Goal: Find contact information: Find contact information

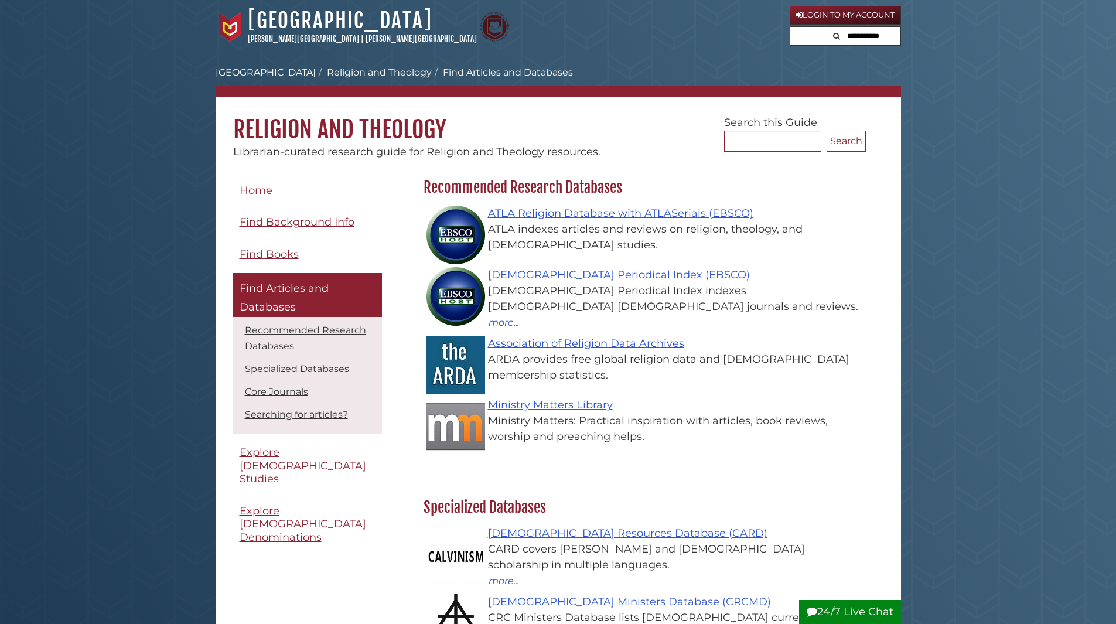
scroll to position [341, 448]
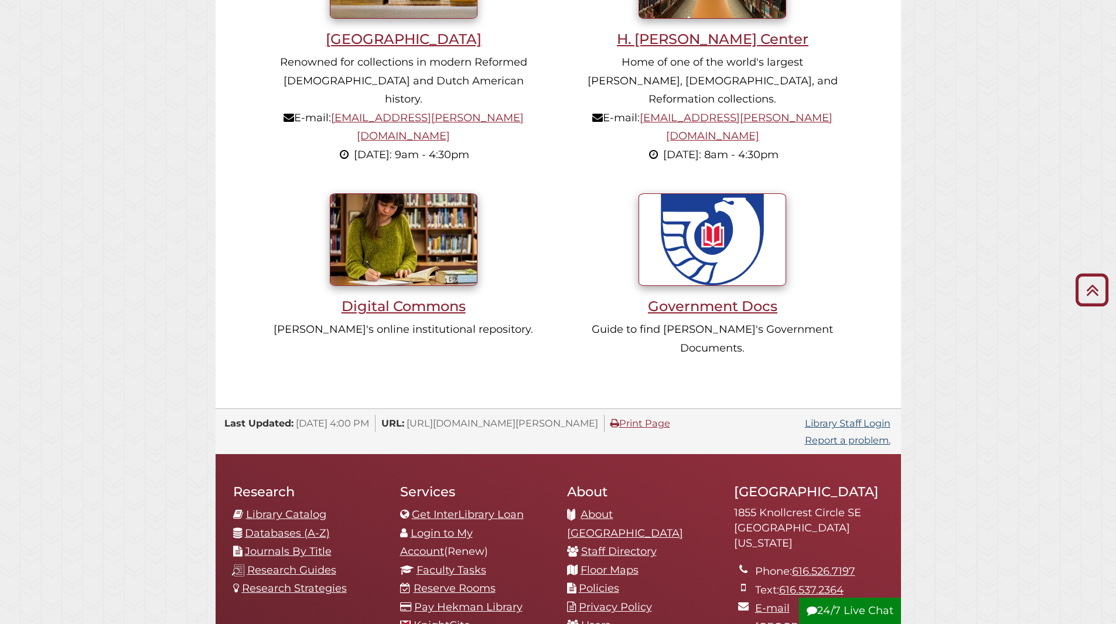
scroll to position [1077, 0]
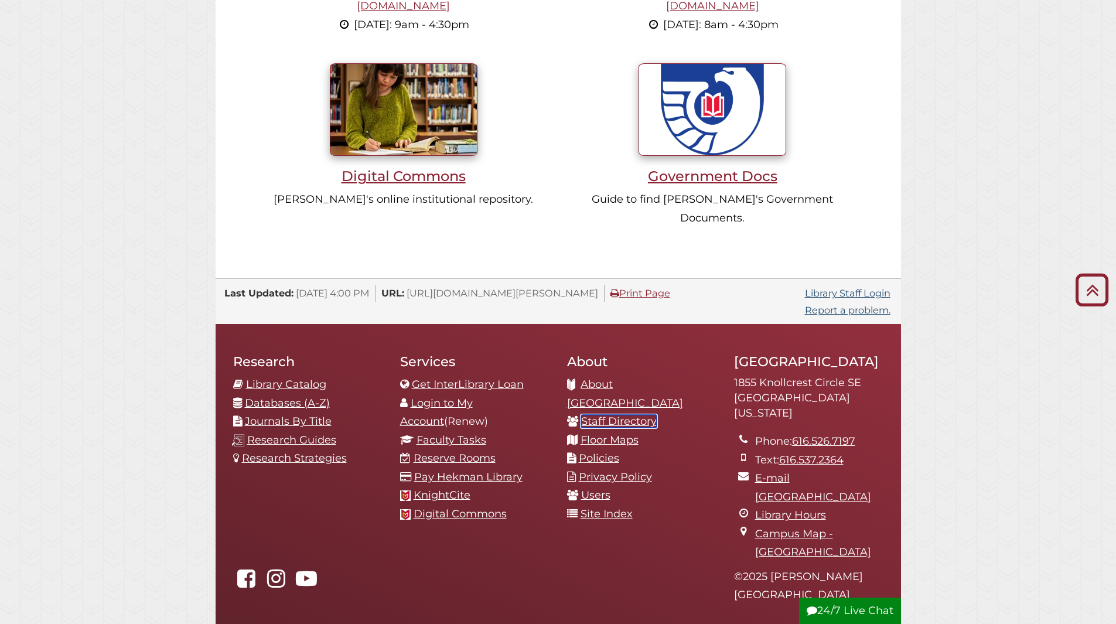
click at [633, 415] on link "Staff Directory" at bounding box center [619, 421] width 76 height 13
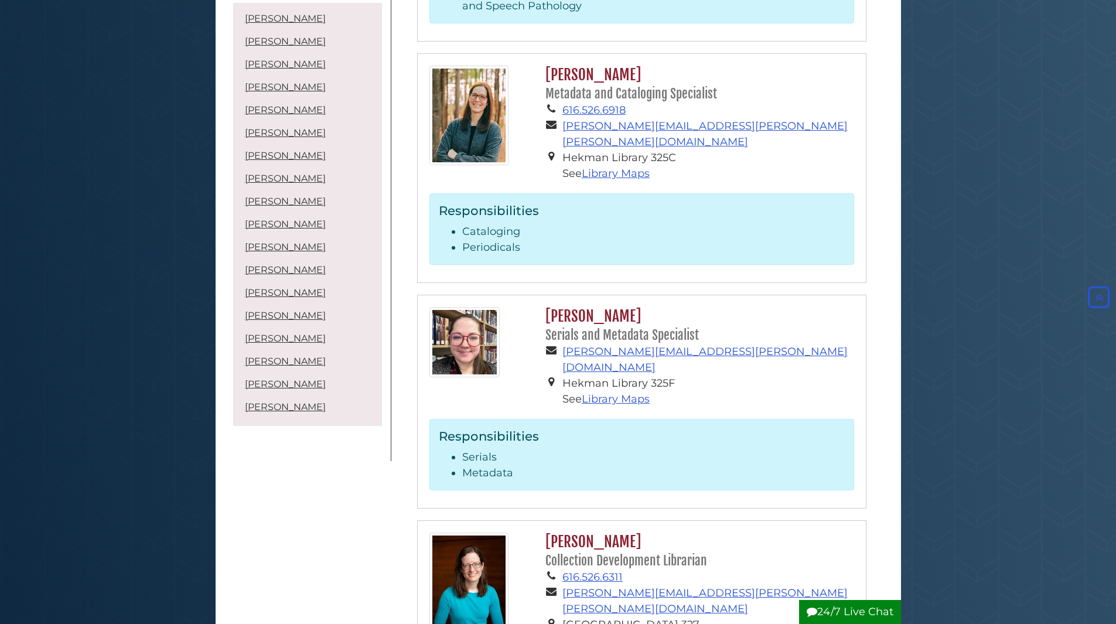
scroll to position [3808, 0]
drag, startPoint x: 581, startPoint y: 108, endPoint x: 570, endPoint y: 111, distance: 11.1
click at [578, 308] on h2 "[PERSON_NAME] Serials and Metadata Specialist" at bounding box center [697, 326] width 314 height 37
click at [489, 451] on li "Serials" at bounding box center [653, 459] width 383 height 16
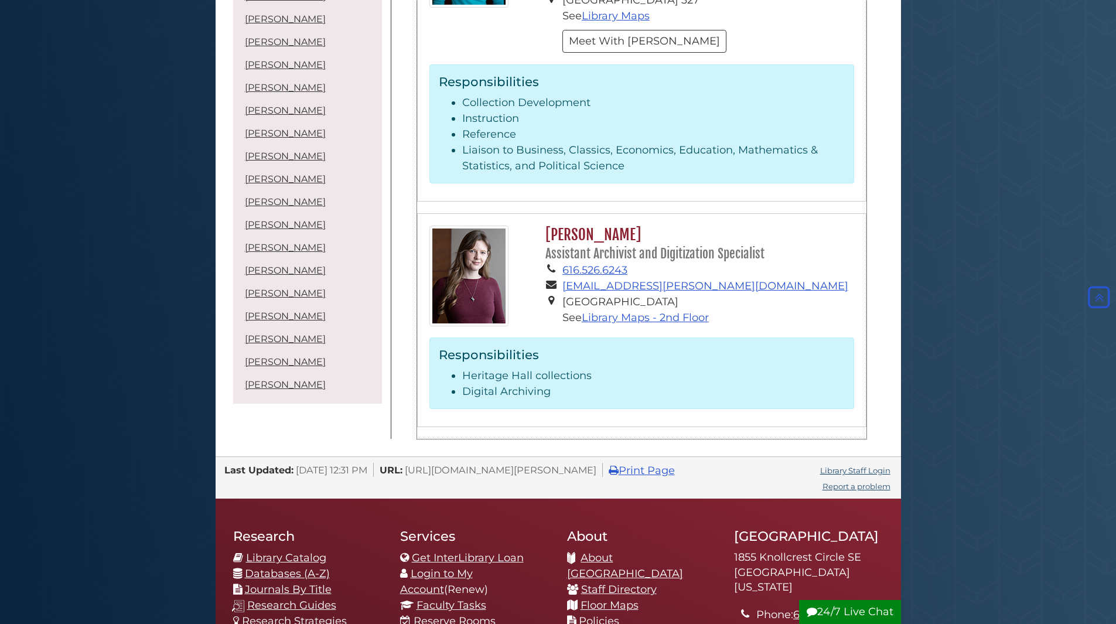
scroll to position [4460, 0]
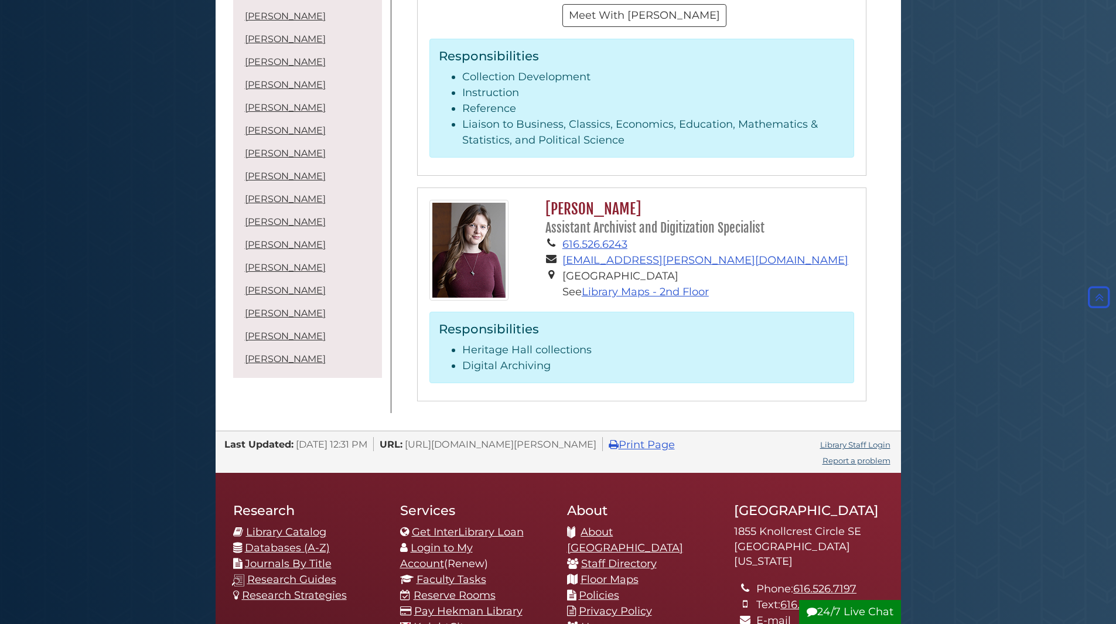
drag, startPoint x: 739, startPoint y: 286, endPoint x: 834, endPoint y: 317, distance: 99.9
click at [834, 490] on div "[GEOGRAPHIC_DATA] [STREET_ADDRESS][US_STATE] Phone: [PHONE_NUMBER] Text: 616.53…" at bounding box center [808, 593] width 167 height 207
copy address "[STREET_ADDRESS][US_STATE]"
click at [805, 524] on address "[STREET_ADDRESS][US_STATE]" at bounding box center [808, 546] width 149 height 45
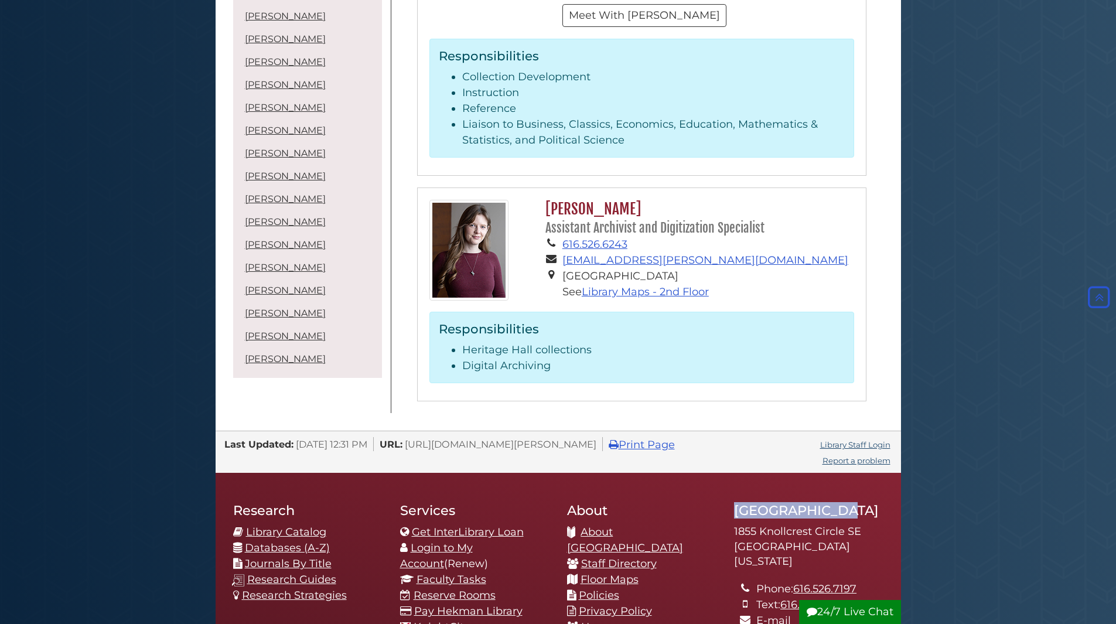
drag, startPoint x: 739, startPoint y: 267, endPoint x: 838, endPoint y: 268, distance: 99.6
click at [838, 502] on h2 "[GEOGRAPHIC_DATA]" at bounding box center [808, 510] width 149 height 16
copy h2 "[GEOGRAPHIC_DATA]"
